Goal: Task Accomplishment & Management: Manage account settings

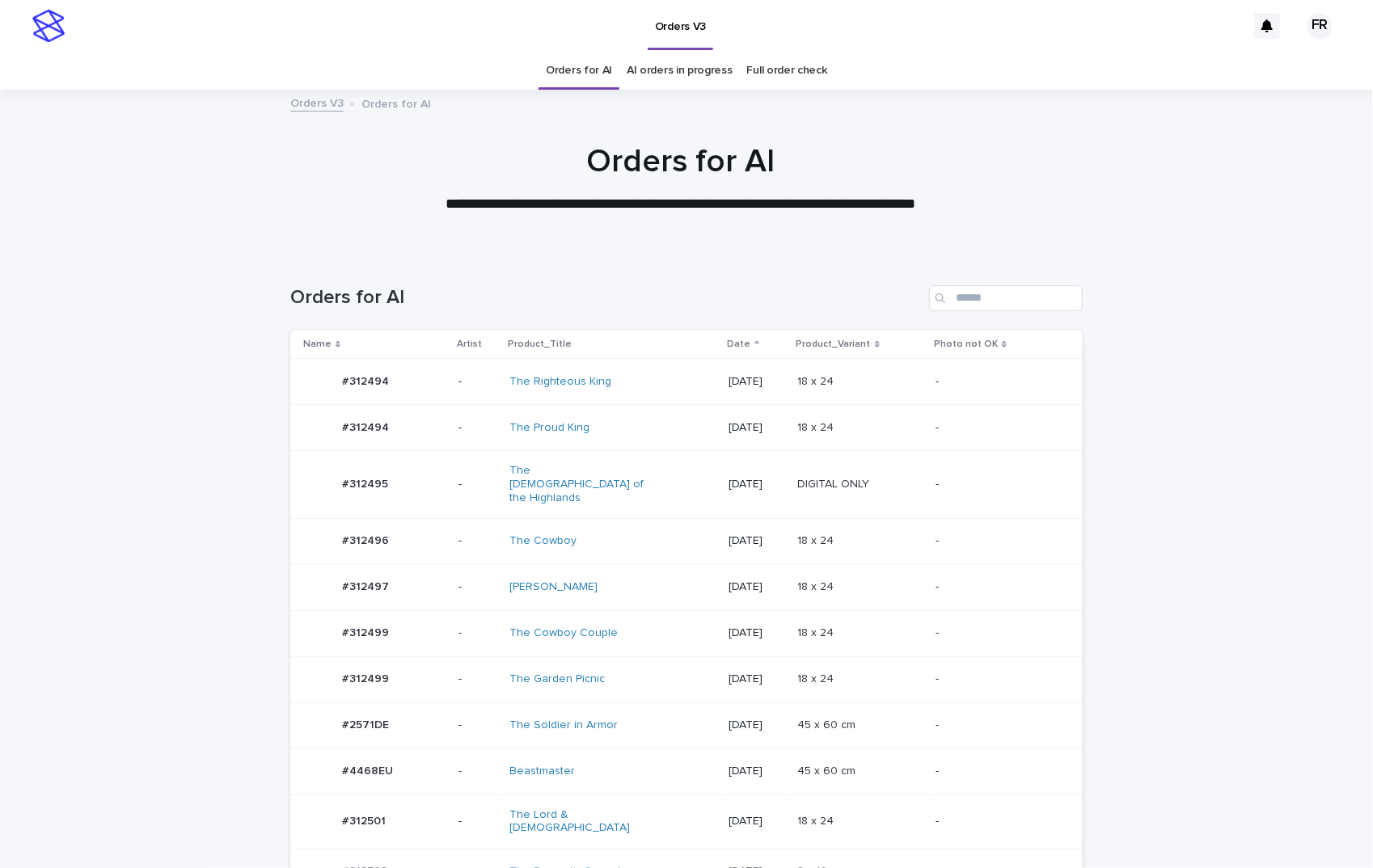
click at [669, 764] on td "Beastmaster" at bounding box center [612, 771] width 218 height 46
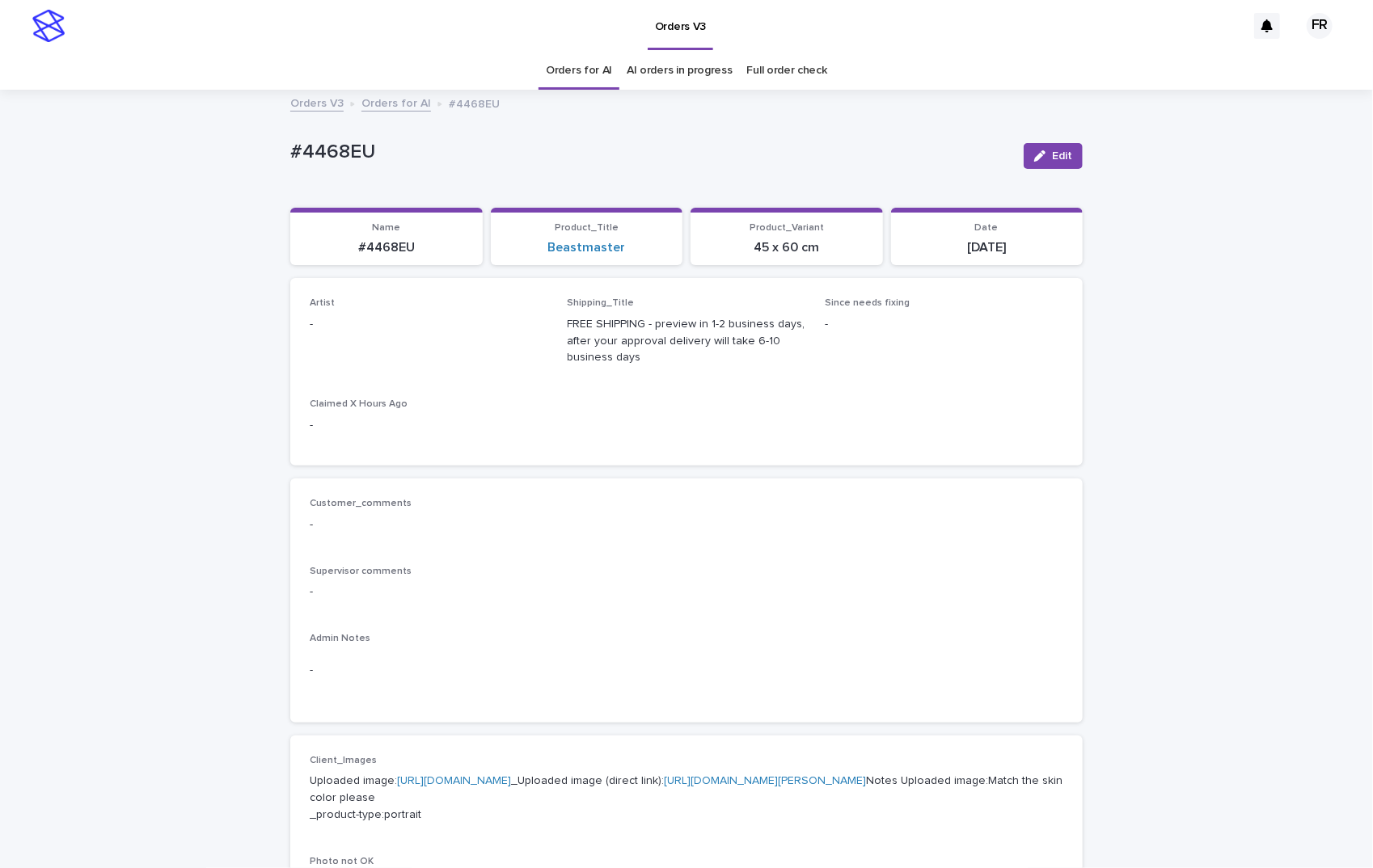
click at [1049, 148] on button "Edit" at bounding box center [1053, 156] width 59 height 26
click at [376, 322] on div "Select..." at bounding box center [403, 332] width 184 height 27
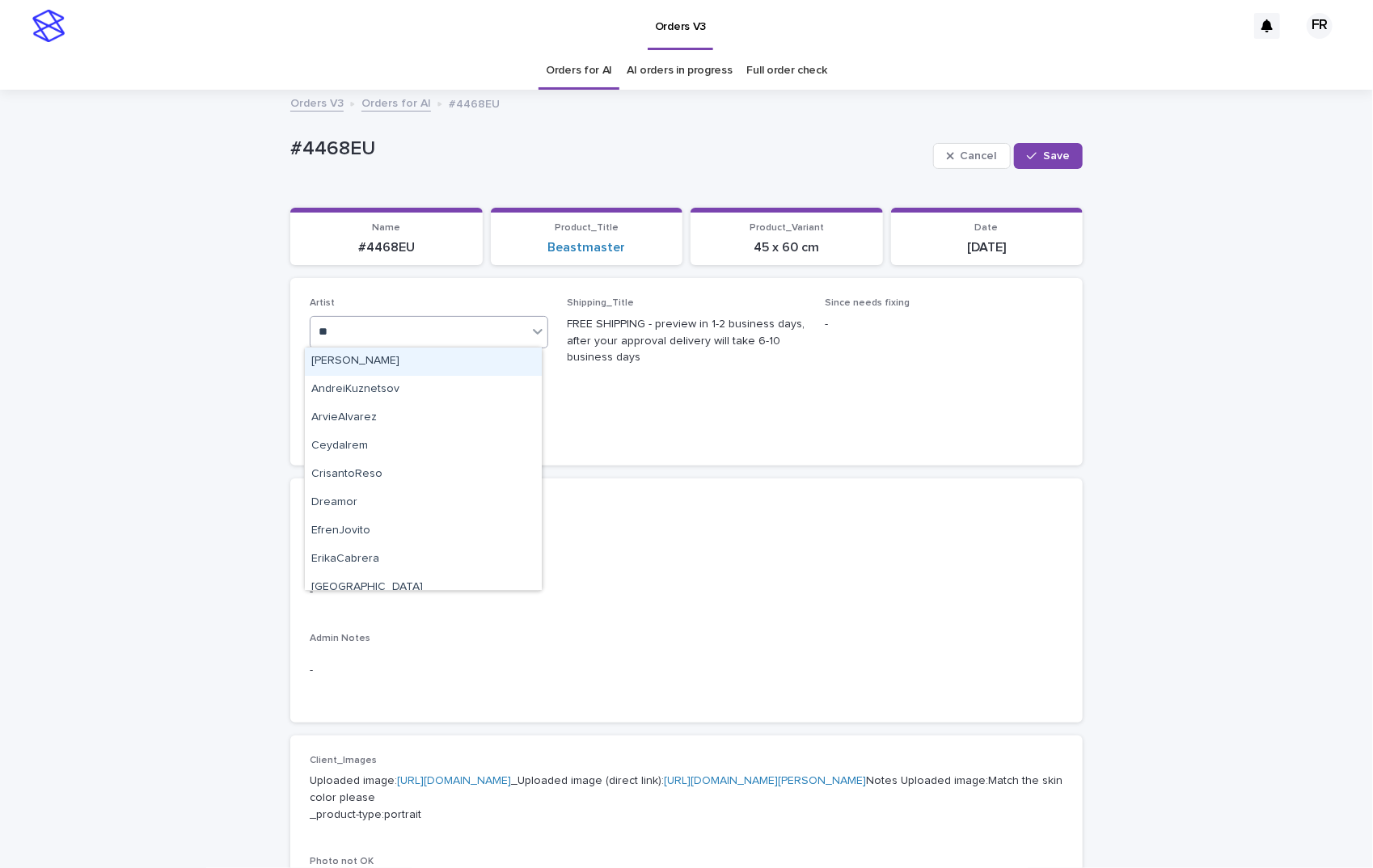
type input "***"
click at [411, 360] on div "Revaldo" at bounding box center [423, 361] width 237 height 29
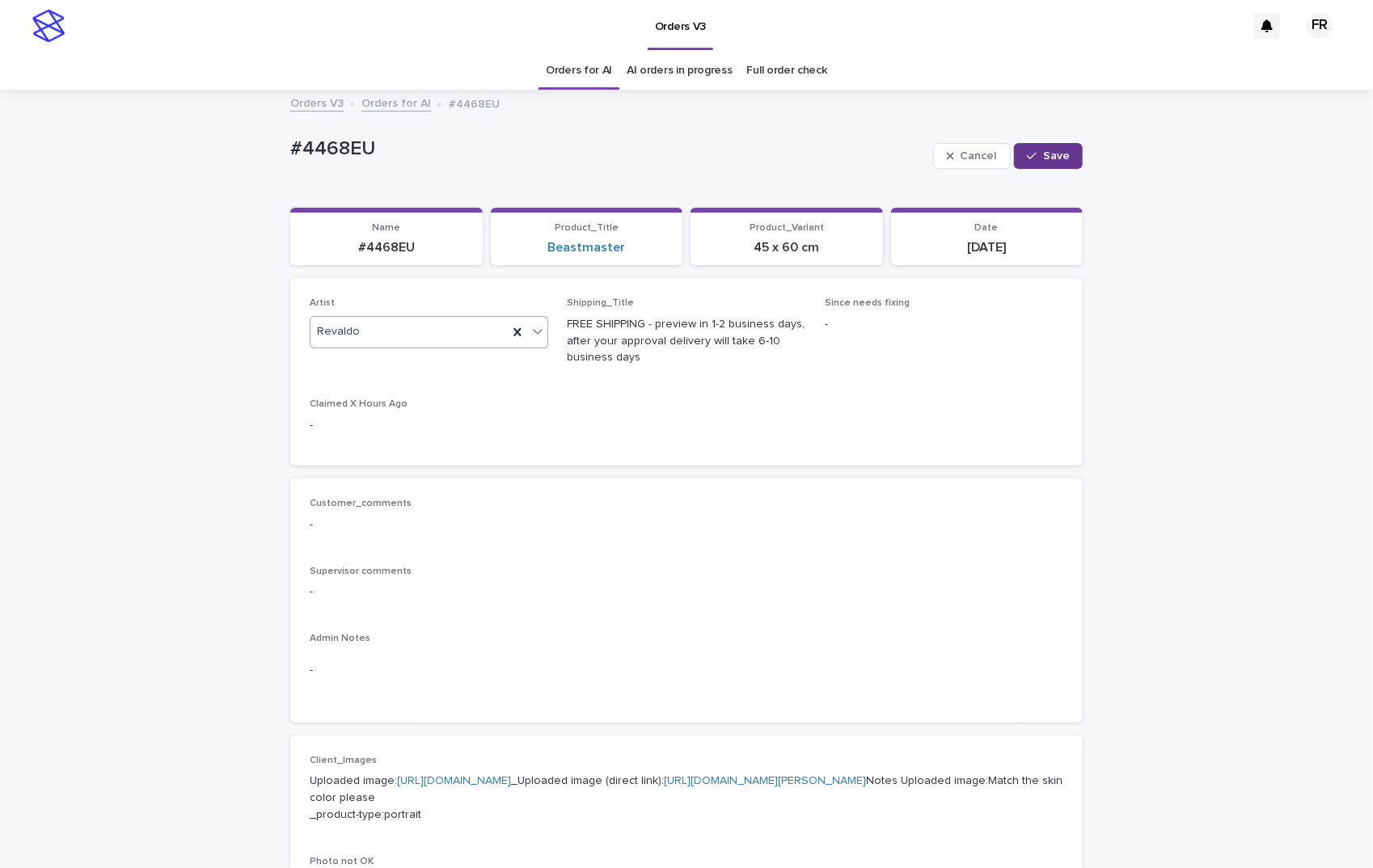
click at [1035, 158] on div "button" at bounding box center [1035, 156] width 17 height 11
click at [583, 75] on link "Orders for AI" at bounding box center [579, 70] width 66 height 38
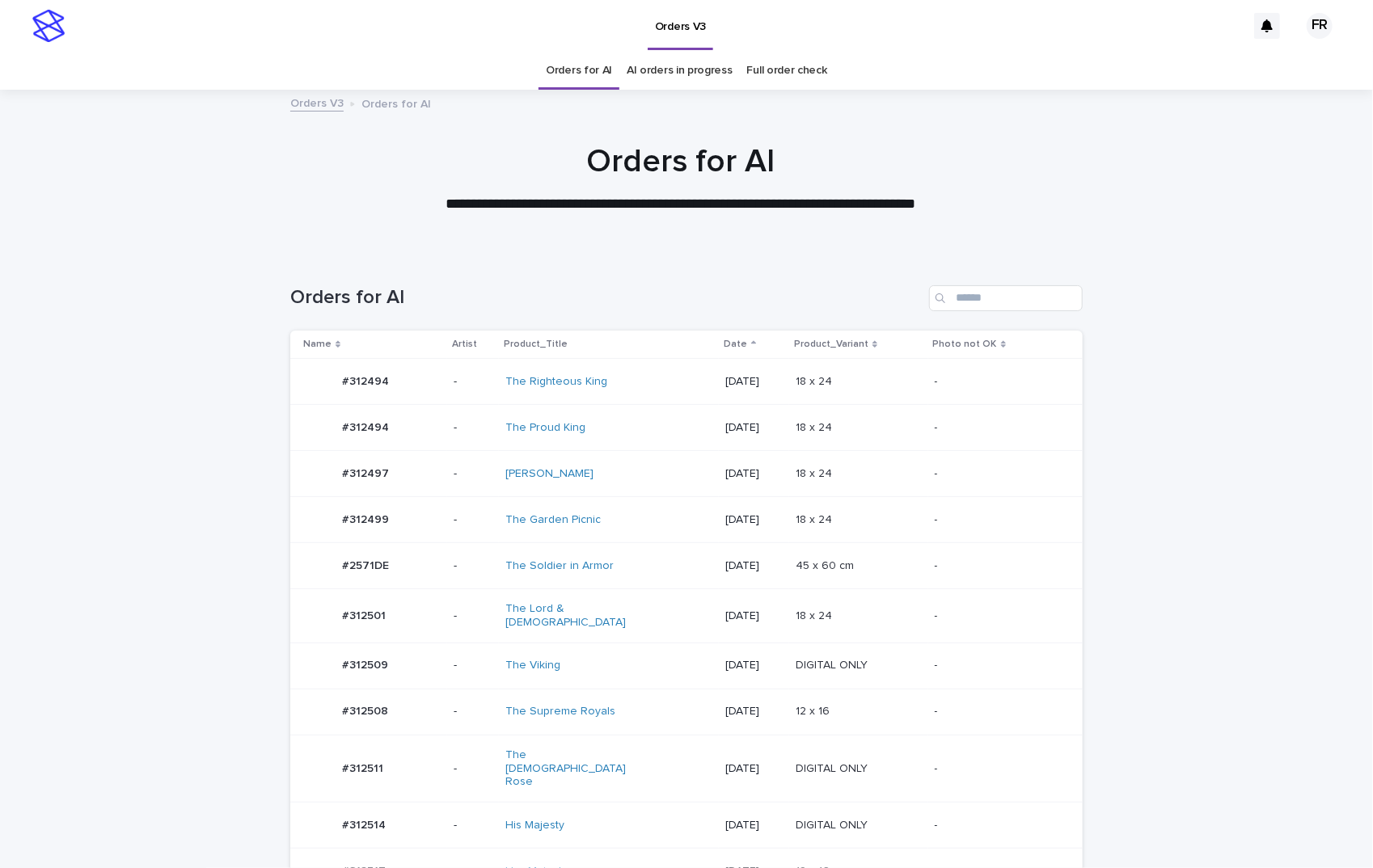
click at [719, 446] on td "2025-08-11" at bounding box center [753, 428] width 69 height 46
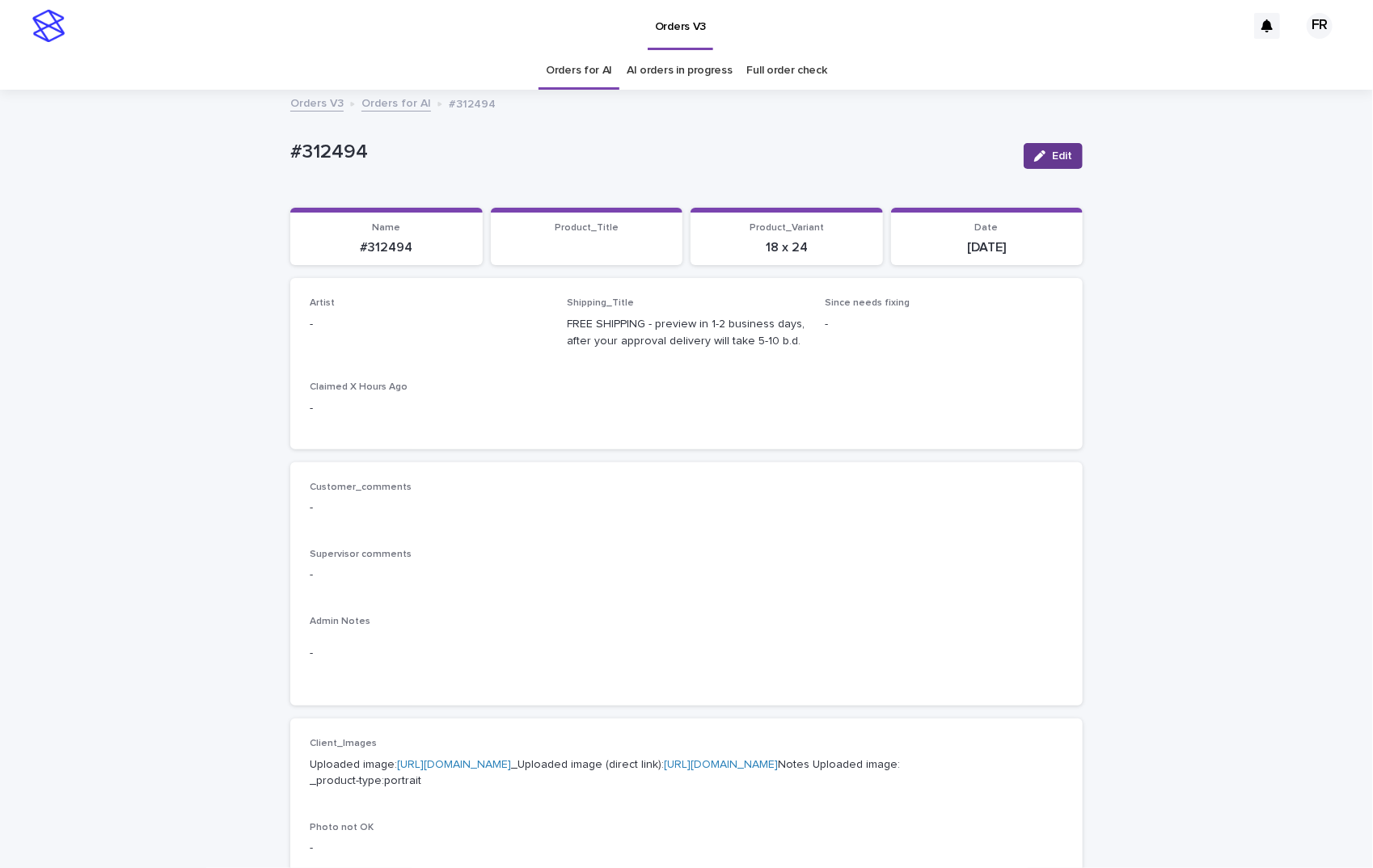
click at [1071, 149] on button "Edit" at bounding box center [1053, 156] width 59 height 26
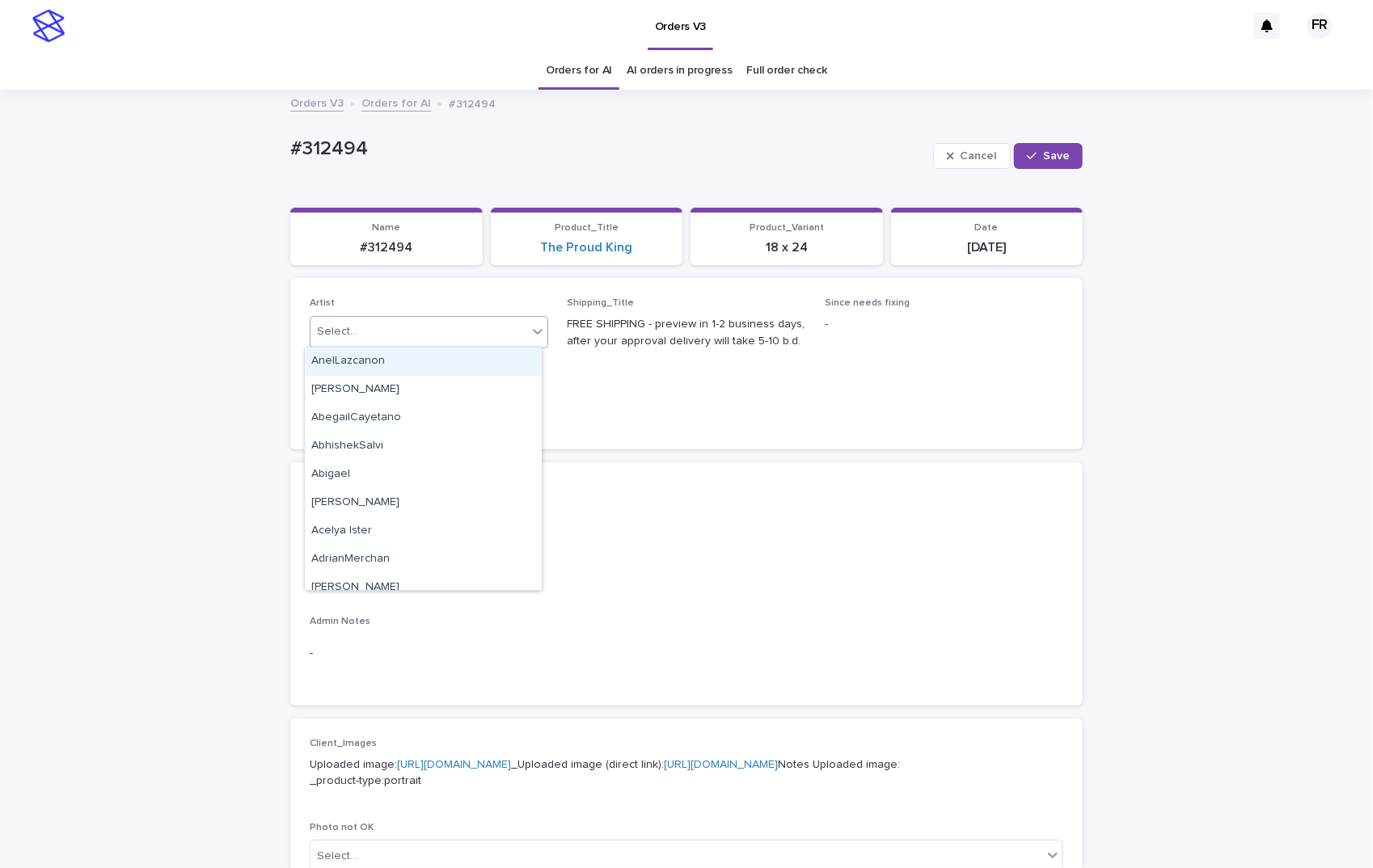
click at [358, 325] on div "Select..." at bounding box center [418, 332] width 217 height 27
type input "***"
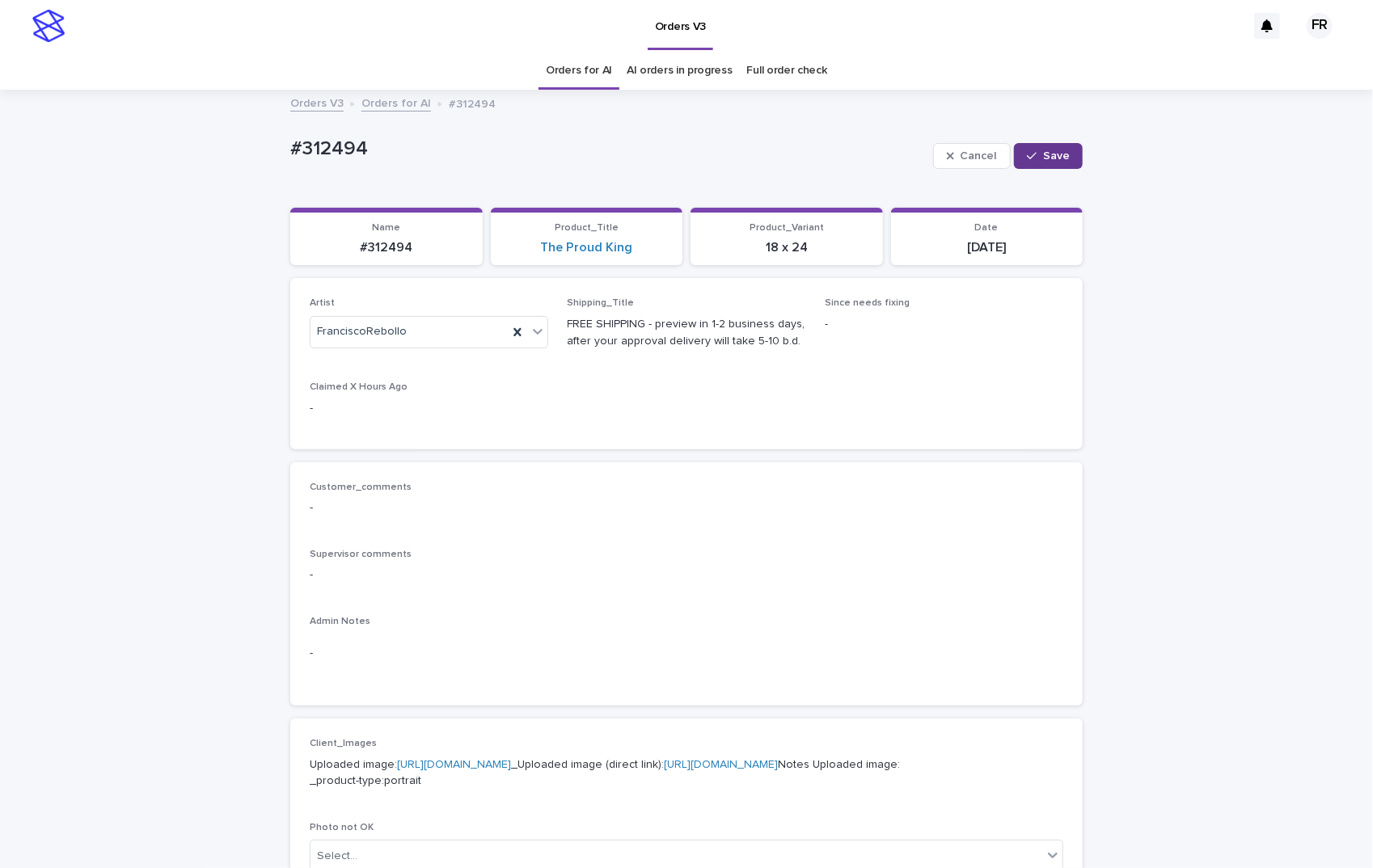
click at [1062, 151] on span "Save" at bounding box center [1056, 156] width 27 height 11
click at [384, 239] on div "#312494" at bounding box center [386, 246] width 173 height 18
copy p "312494"
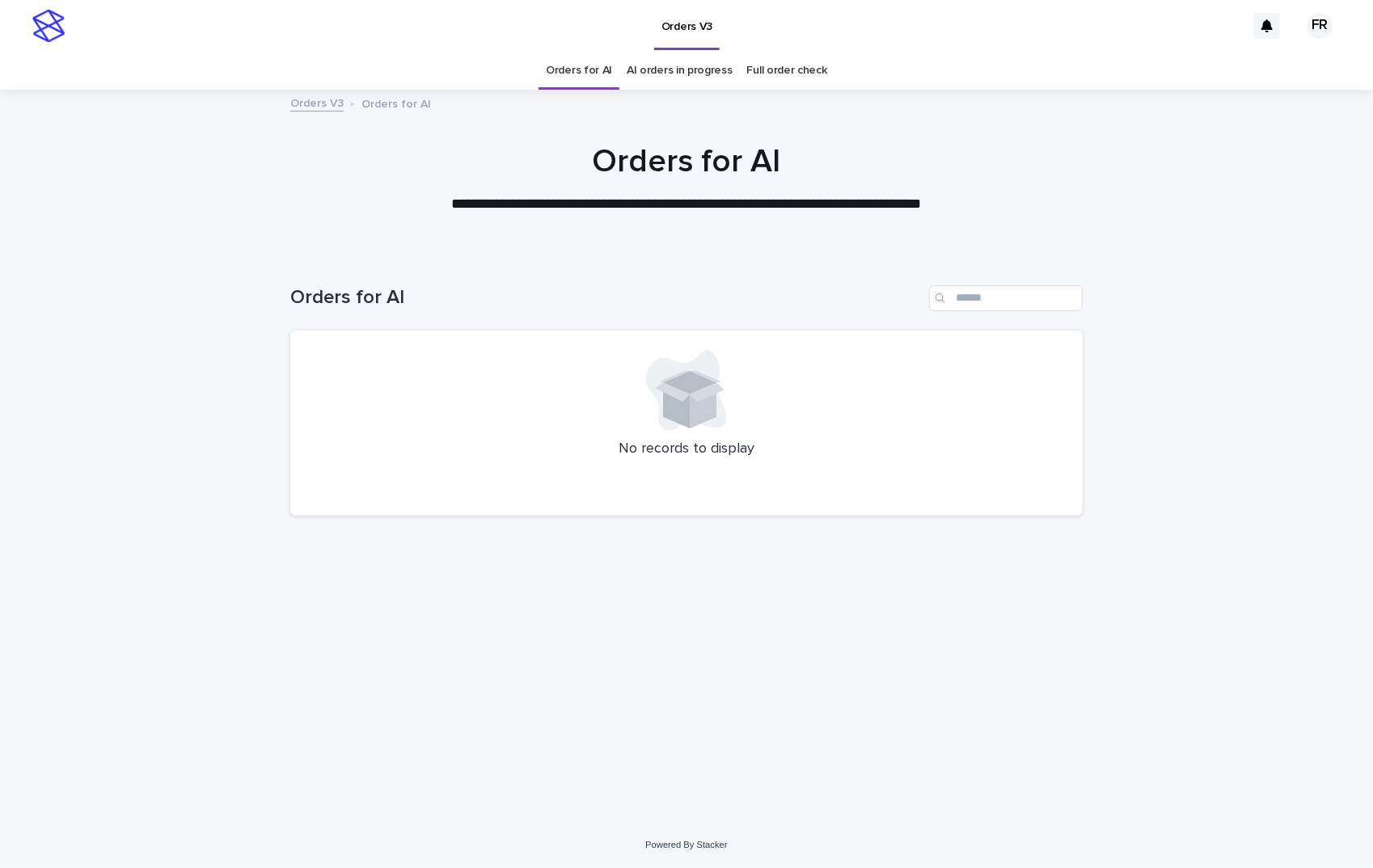
click at [533, 109] on div "Orders V3 Orders for AI" at bounding box center [686, 104] width 808 height 23
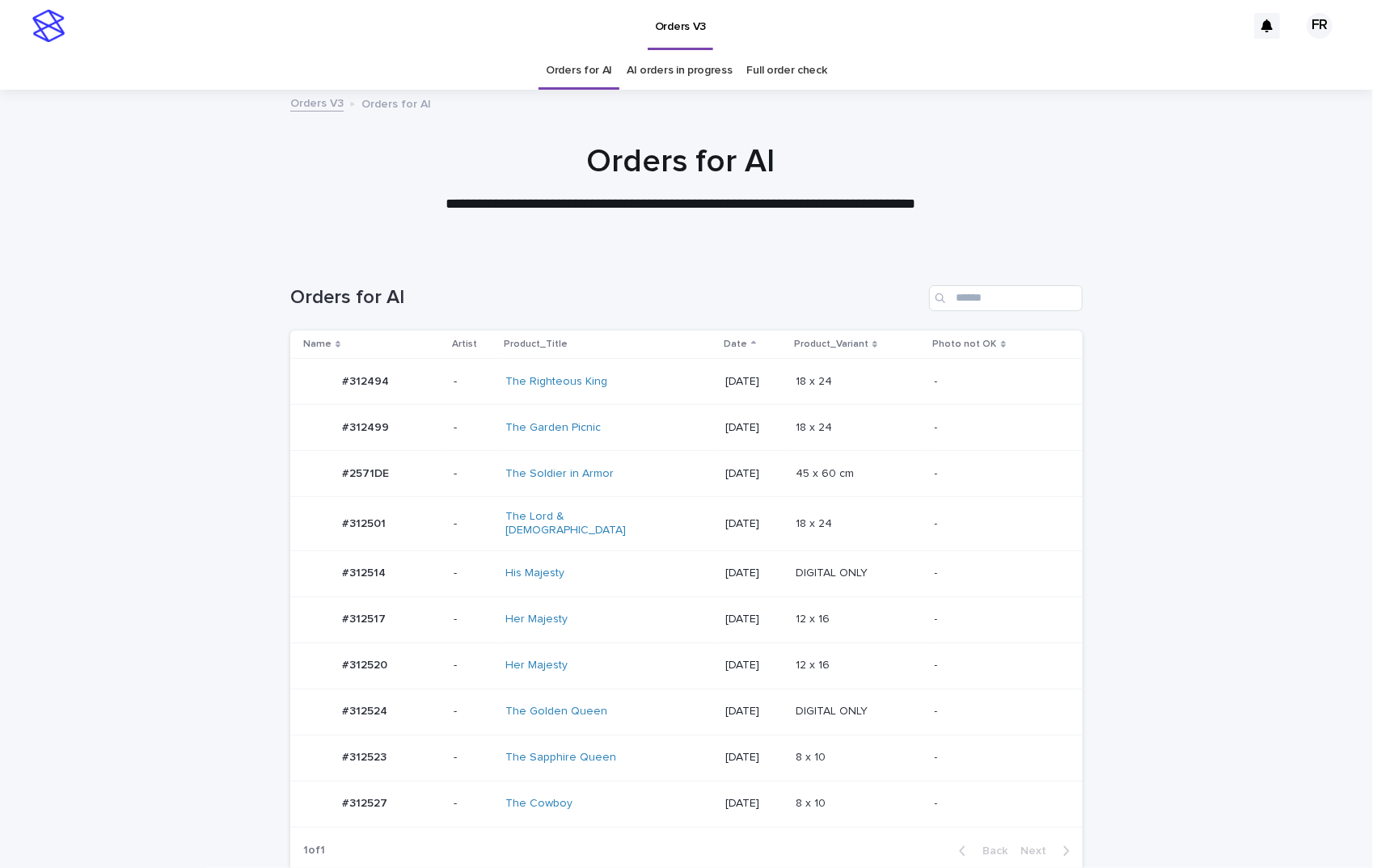
click at [552, 90] on div "**********" at bounding box center [686, 170] width 1373 height 163
click at [556, 89] on div "**********" at bounding box center [686, 170] width 1373 height 163
click at [559, 84] on link "Orders for AI" at bounding box center [579, 70] width 66 height 38
click at [938, 652] on div "-" at bounding box center [995, 665] width 122 height 27
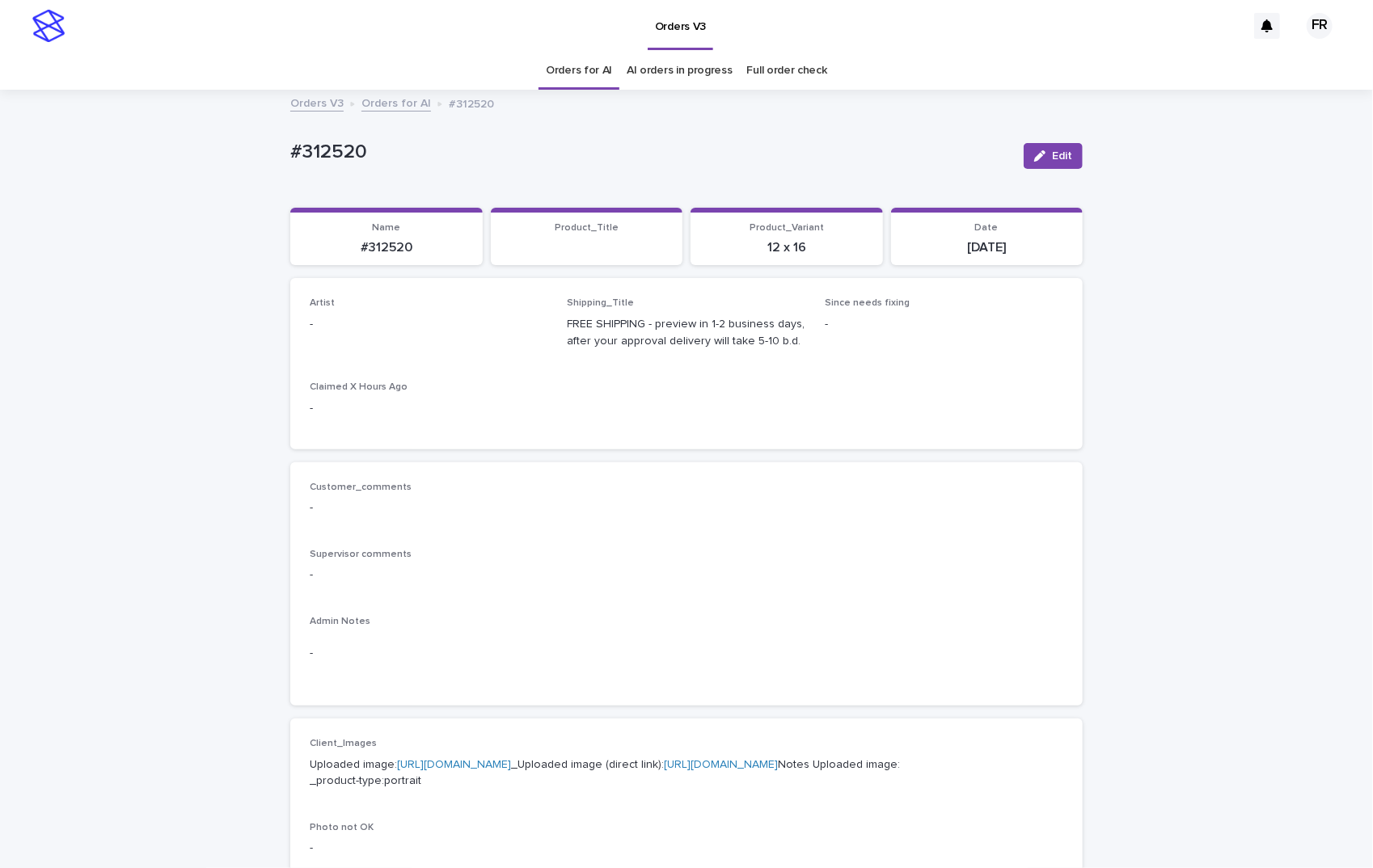
click at [1024, 170] on div "Edit" at bounding box center [1050, 156] width 65 height 65
click at [1039, 147] on button "Edit" at bounding box center [1053, 156] width 59 height 26
click at [369, 317] on div "Artist Select..." at bounding box center [428, 329] width 239 height 63
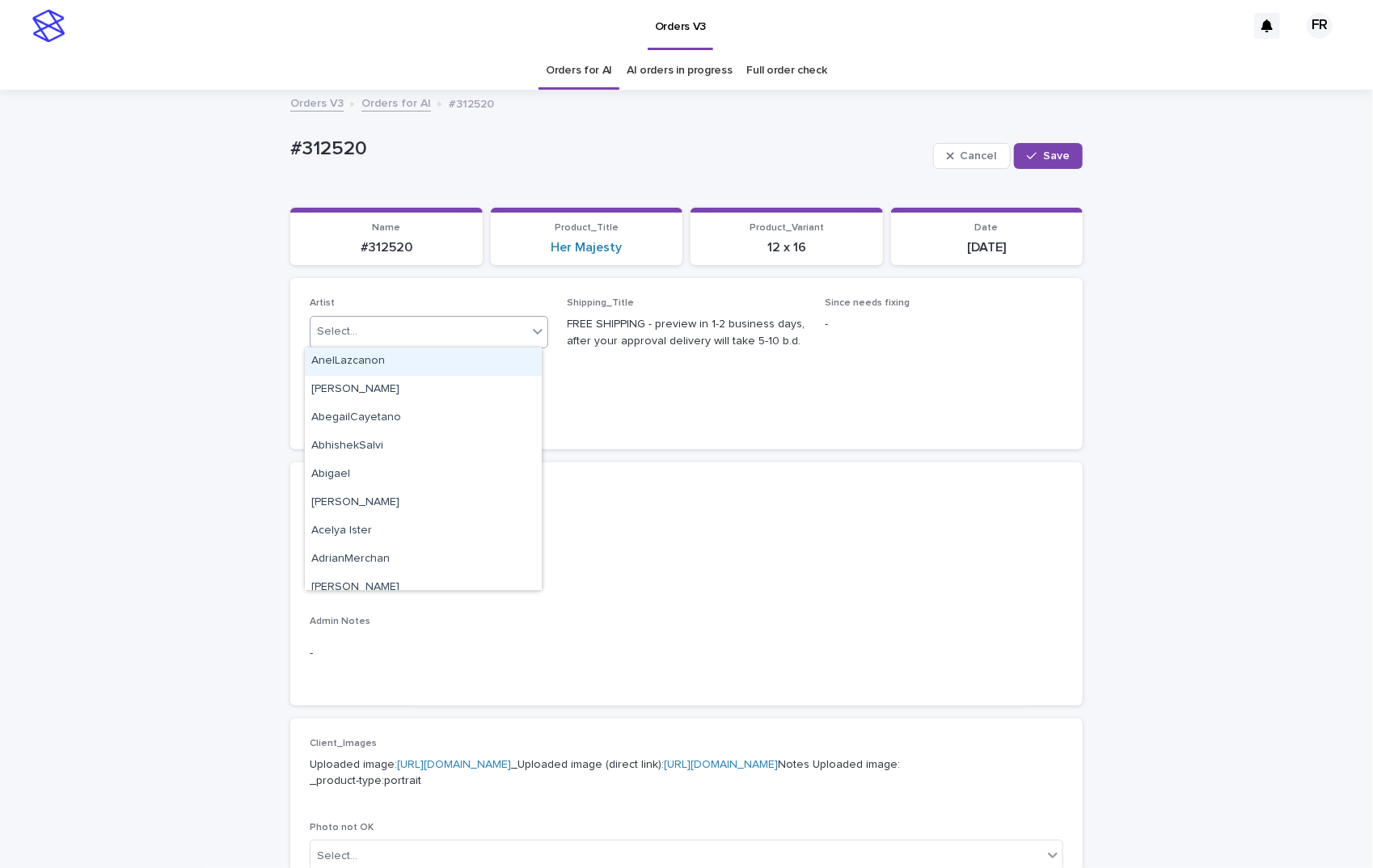
click at [369, 326] on div "Select..." at bounding box center [418, 332] width 217 height 27
type input "***"
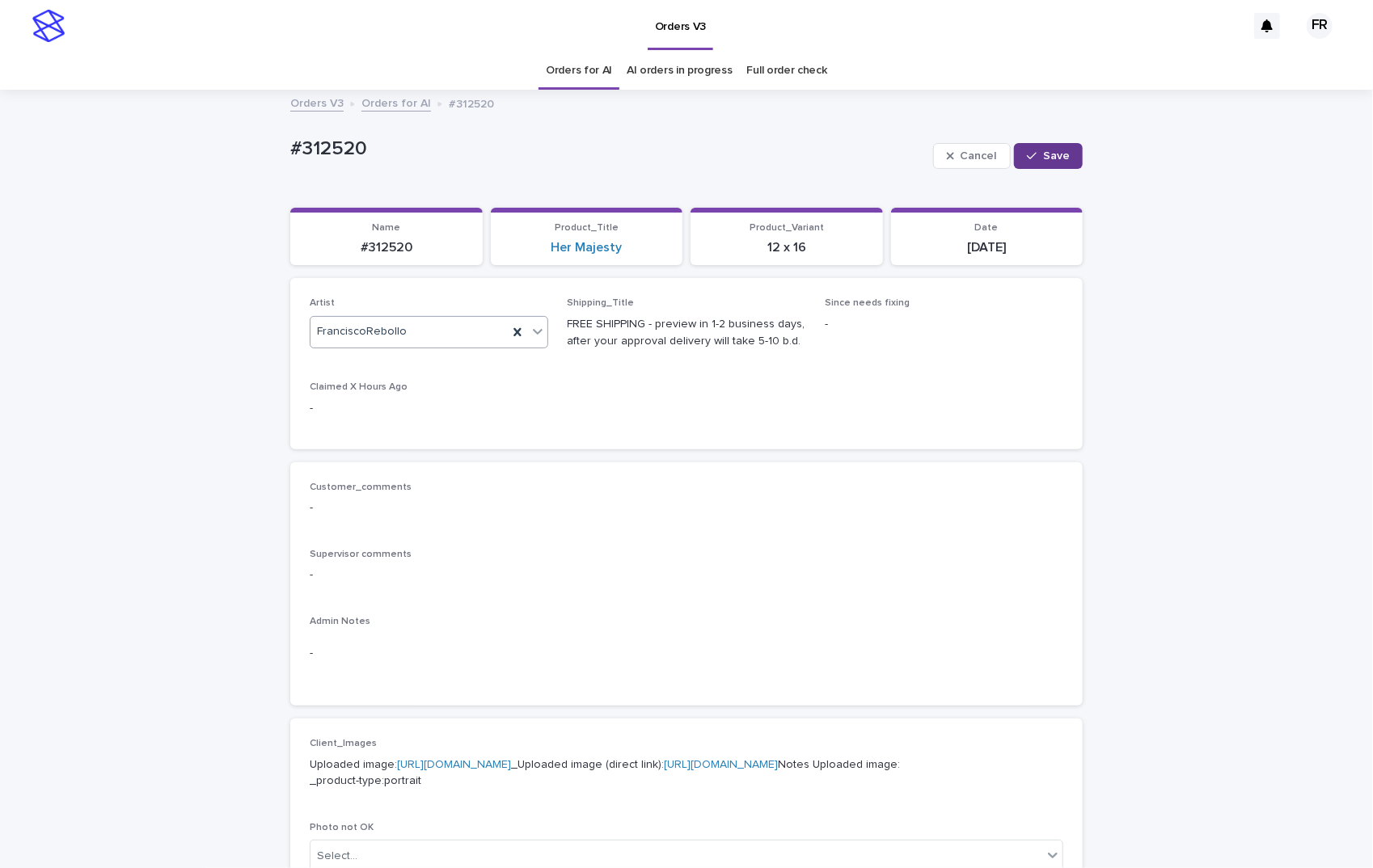
click at [1037, 165] on button "Save" at bounding box center [1048, 156] width 69 height 26
click at [383, 245] on p "#312520" at bounding box center [386, 248] width 173 height 16
copy p "312520"
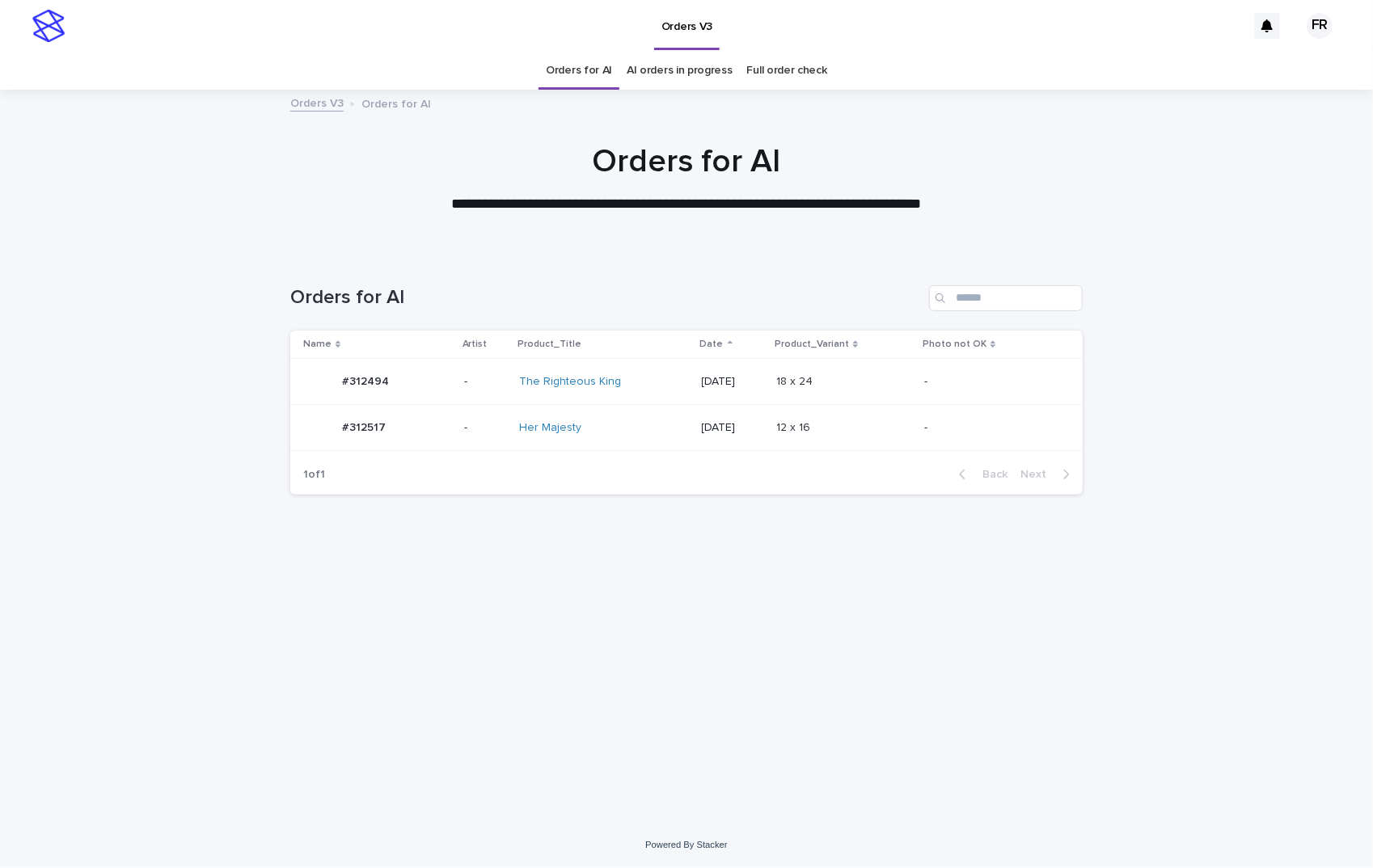
click at [578, 68] on link "Orders for AI" at bounding box center [579, 70] width 66 height 38
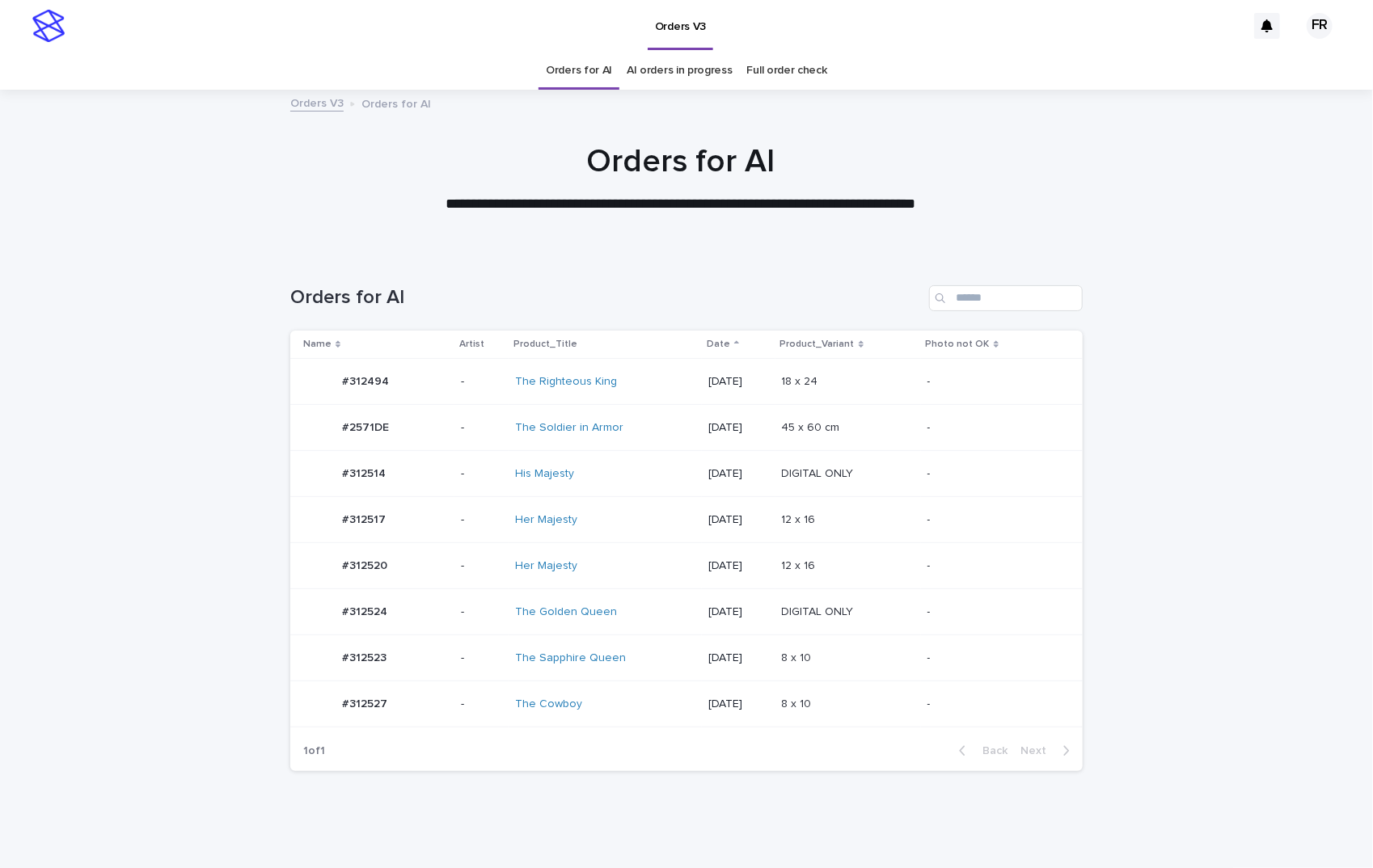
click at [563, 76] on link "Orders for AI" at bounding box center [579, 70] width 66 height 38
click at [562, 75] on link "Orders for AI" at bounding box center [579, 70] width 66 height 38
click at [921, 591] on tr "#312524 #312524 - The Golden Queen [DATE] DIGITAL ONLY DIGITAL ONLY -" at bounding box center [686, 613] width 792 height 46
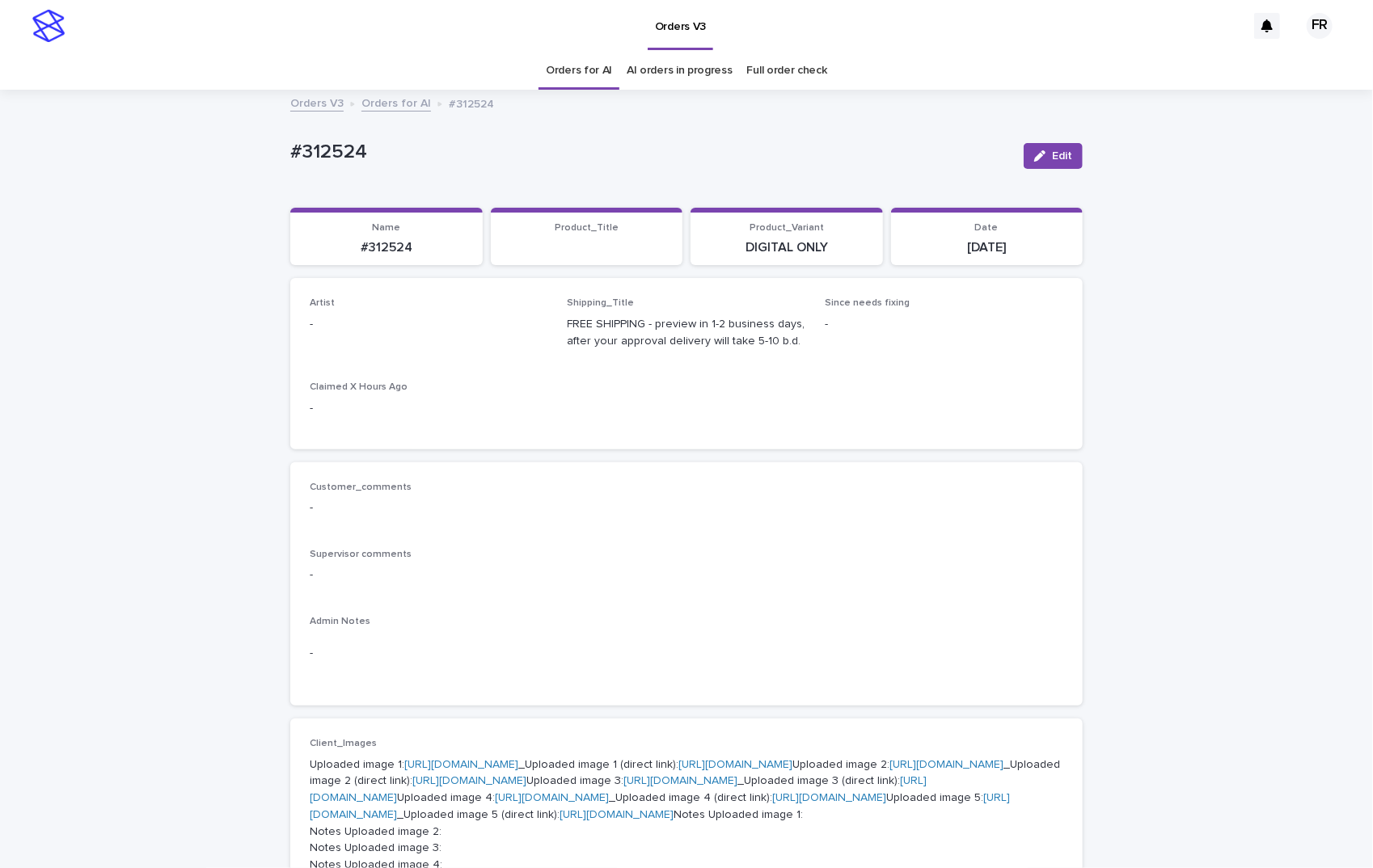
click at [1065, 148] on button "Edit" at bounding box center [1053, 156] width 59 height 26
click at [347, 324] on div "Select..." at bounding box center [337, 332] width 41 height 17
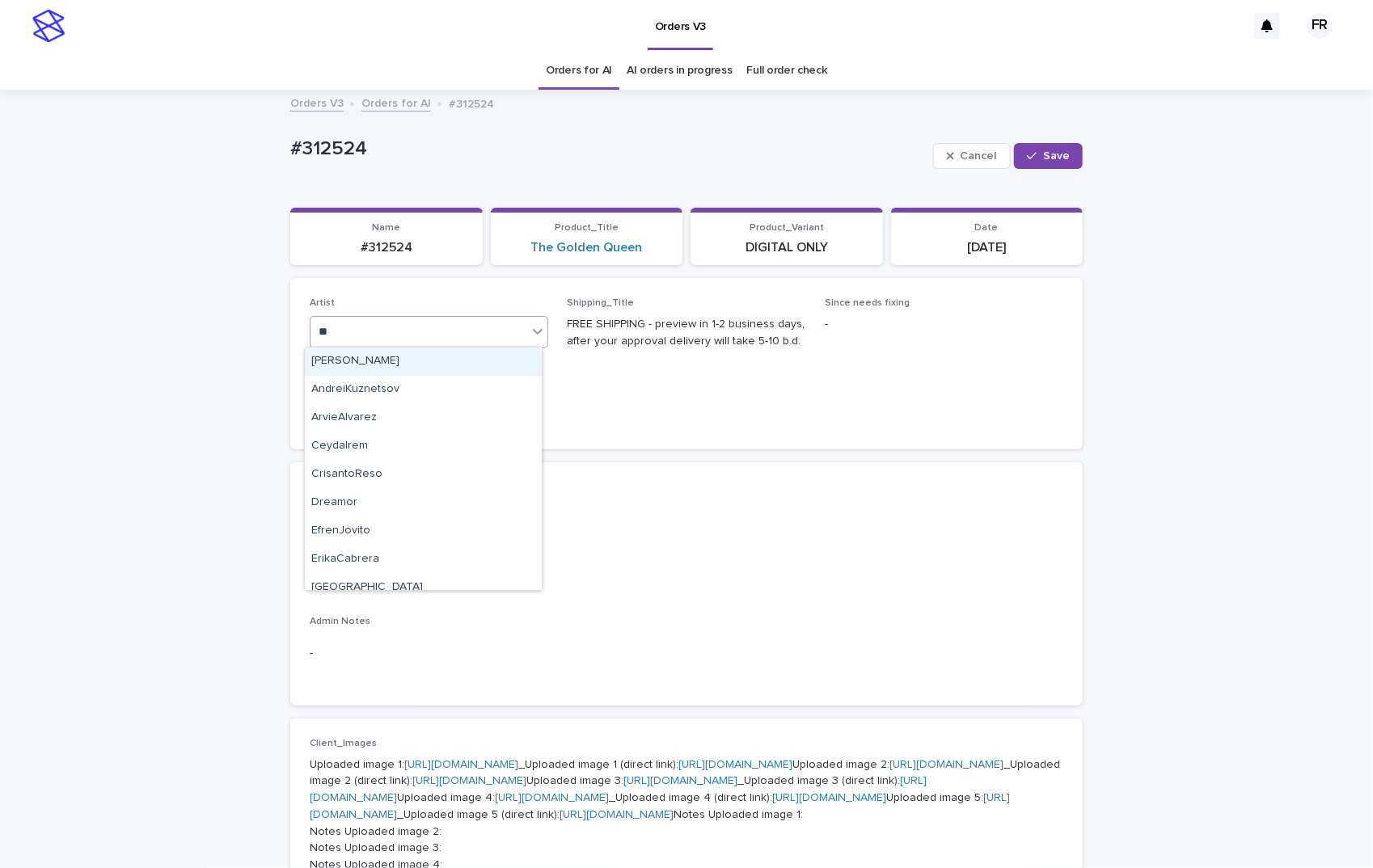
type input "***"
click at [349, 355] on div "FranciscoRebollo" at bounding box center [423, 361] width 237 height 29
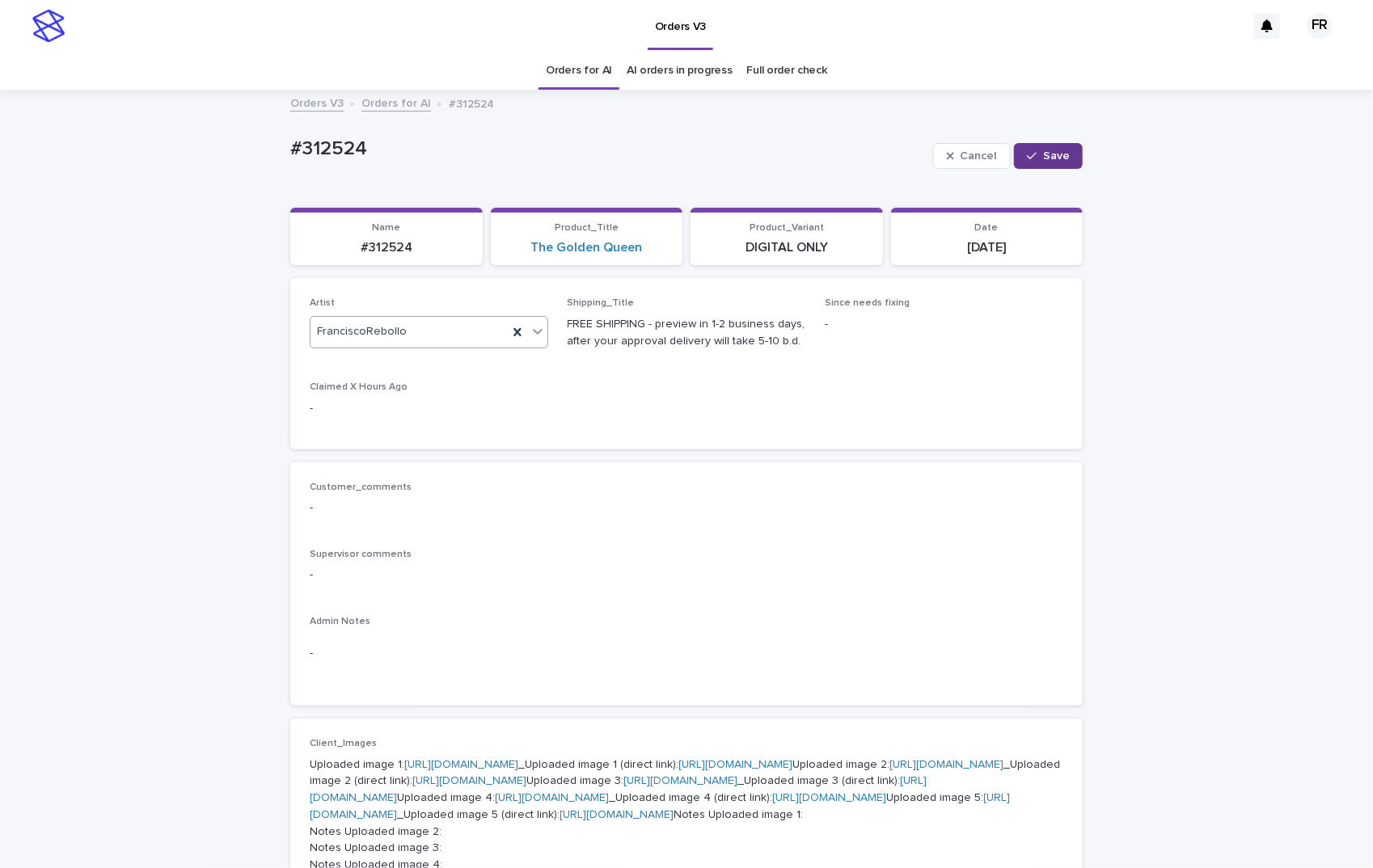
click at [1018, 158] on button "Save" at bounding box center [1048, 156] width 69 height 26
click at [389, 246] on p "#312524" at bounding box center [386, 248] width 173 height 16
click at [388, 246] on p "#312524" at bounding box center [386, 248] width 173 height 16
copy p "312524"
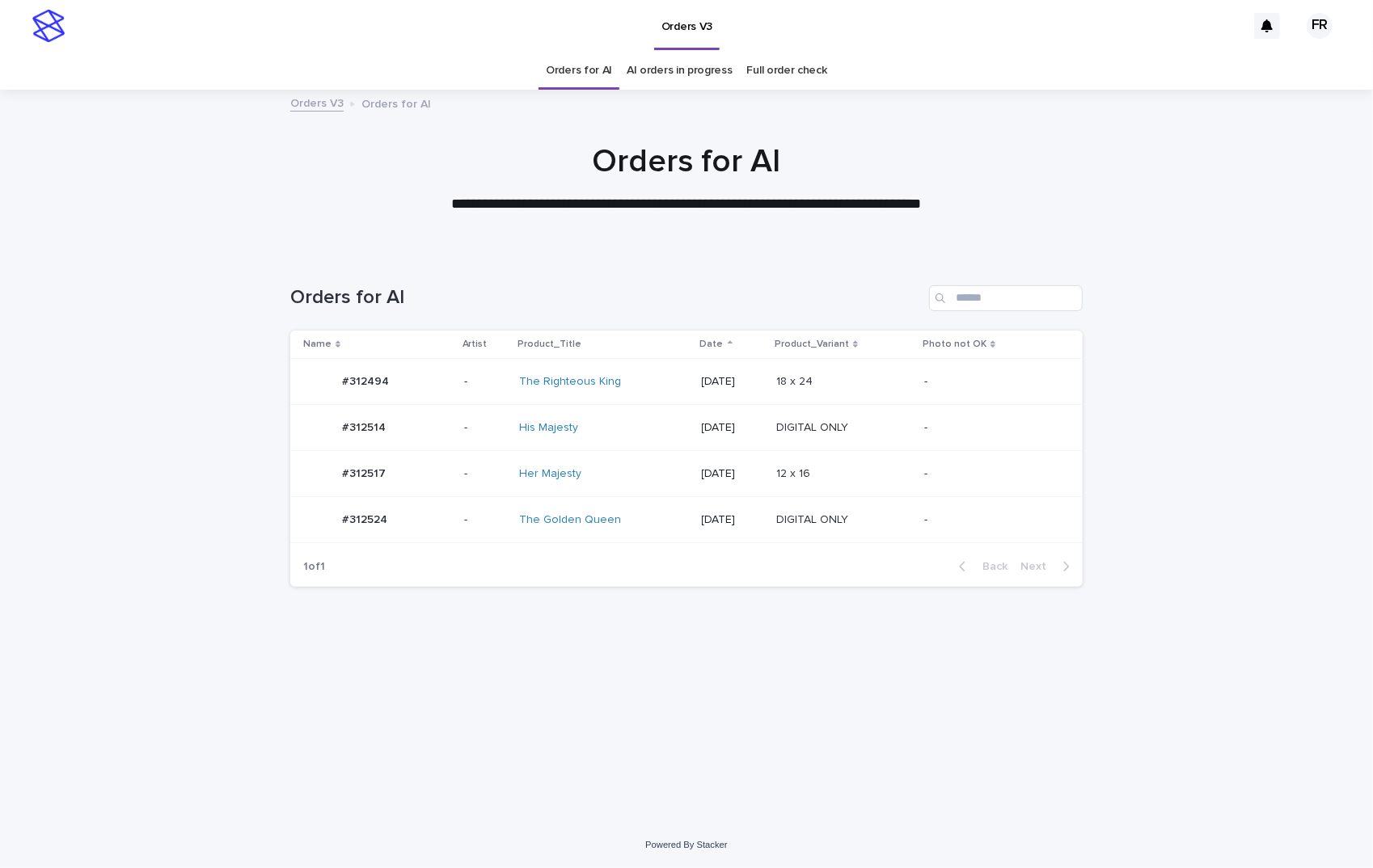
click at [586, 69] on link "Orders for AI" at bounding box center [579, 70] width 66 height 38
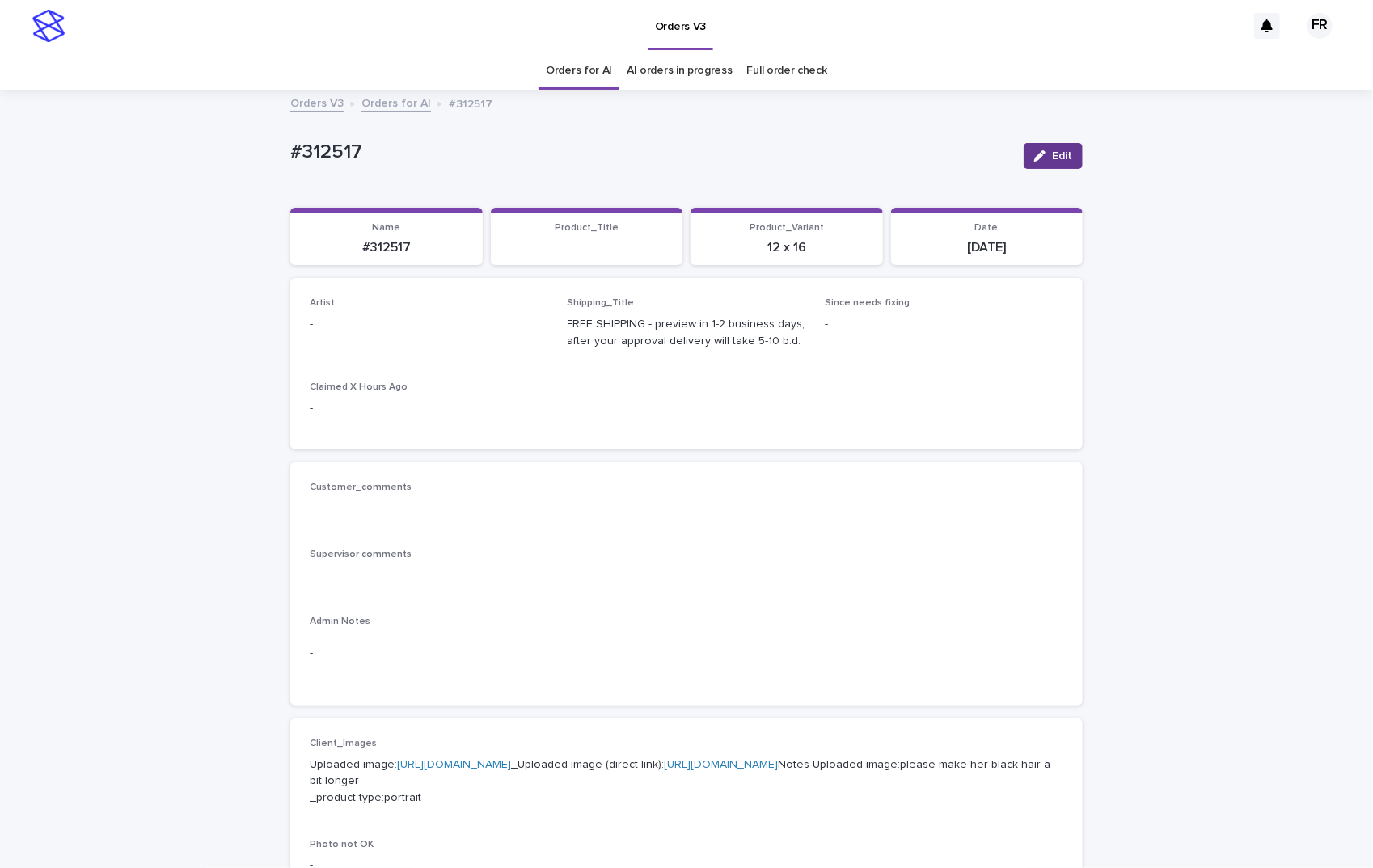
click at [1044, 158] on div "button" at bounding box center [1042, 156] width 18 height 11
drag, startPoint x: 393, startPoint y: 355, endPoint x: 387, endPoint y: 340, distance: 16.2
click at [389, 344] on div "Artist Select..." at bounding box center [428, 329] width 239 height 63
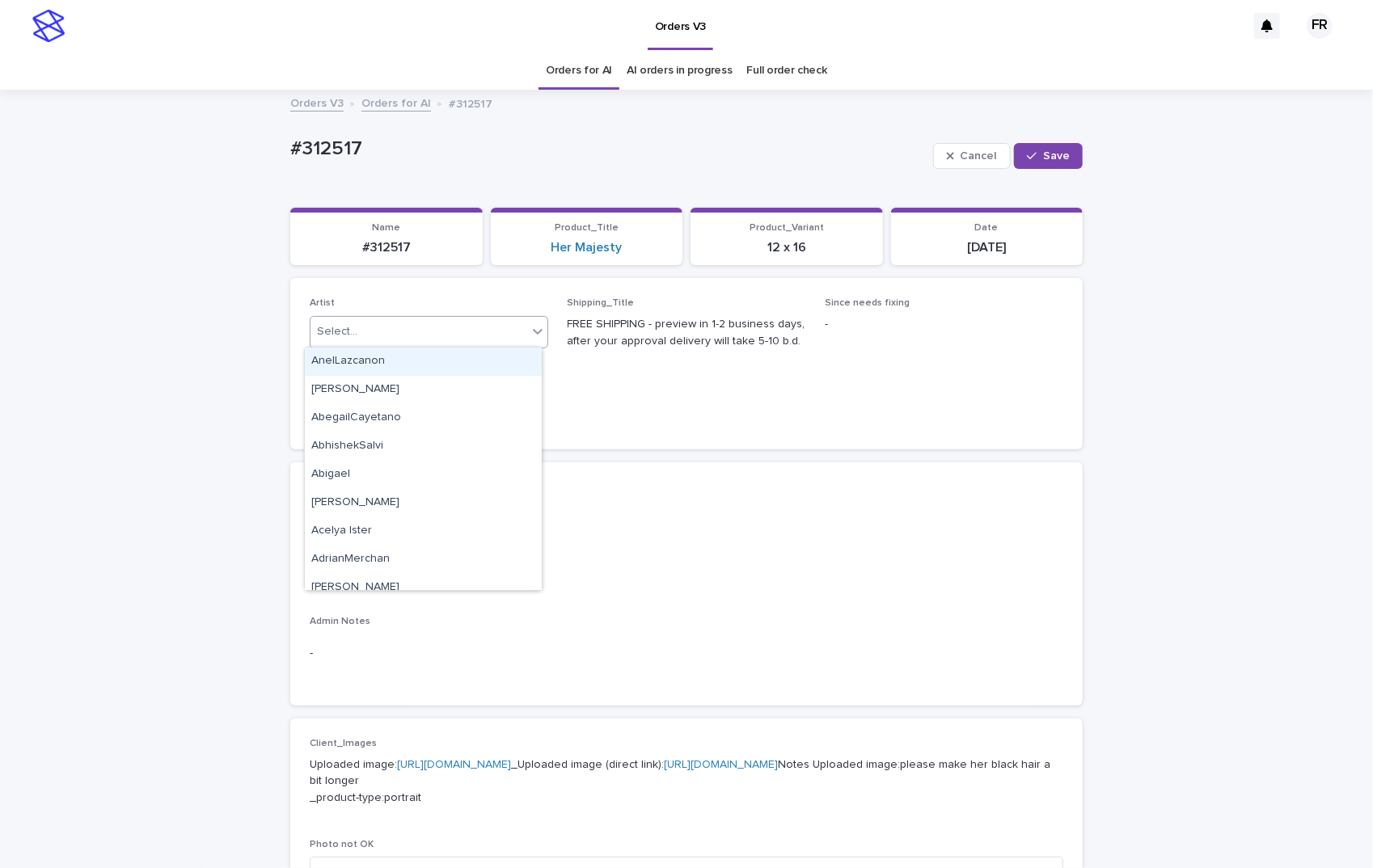
click at [387, 339] on div "Select..." at bounding box center [418, 332] width 217 height 27
type input "***"
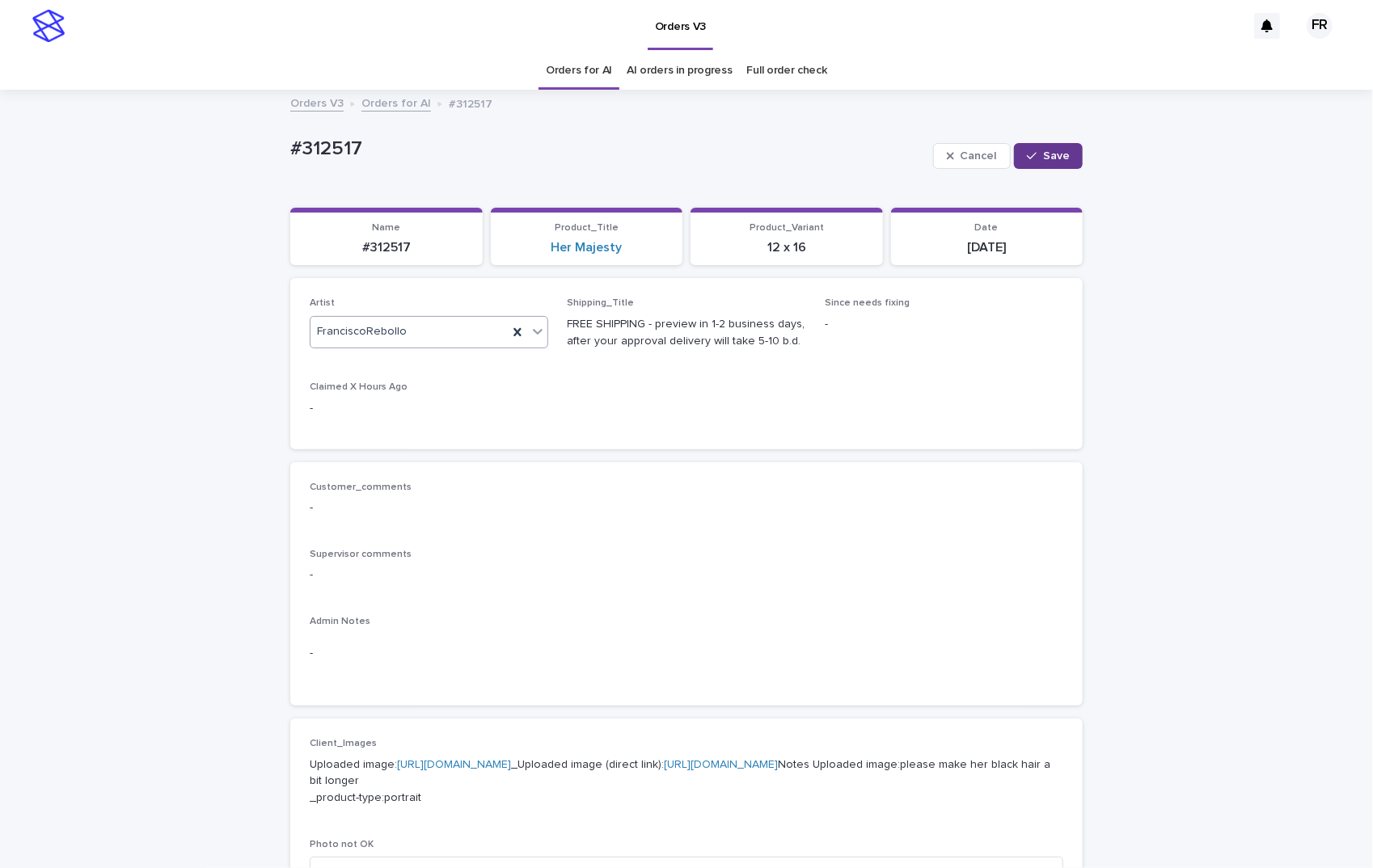
click at [1065, 162] on button "Save" at bounding box center [1048, 156] width 69 height 26
click at [385, 243] on p "#312517" at bounding box center [386, 248] width 173 height 16
copy p "312517"
